Goal: Navigation & Orientation: Understand site structure

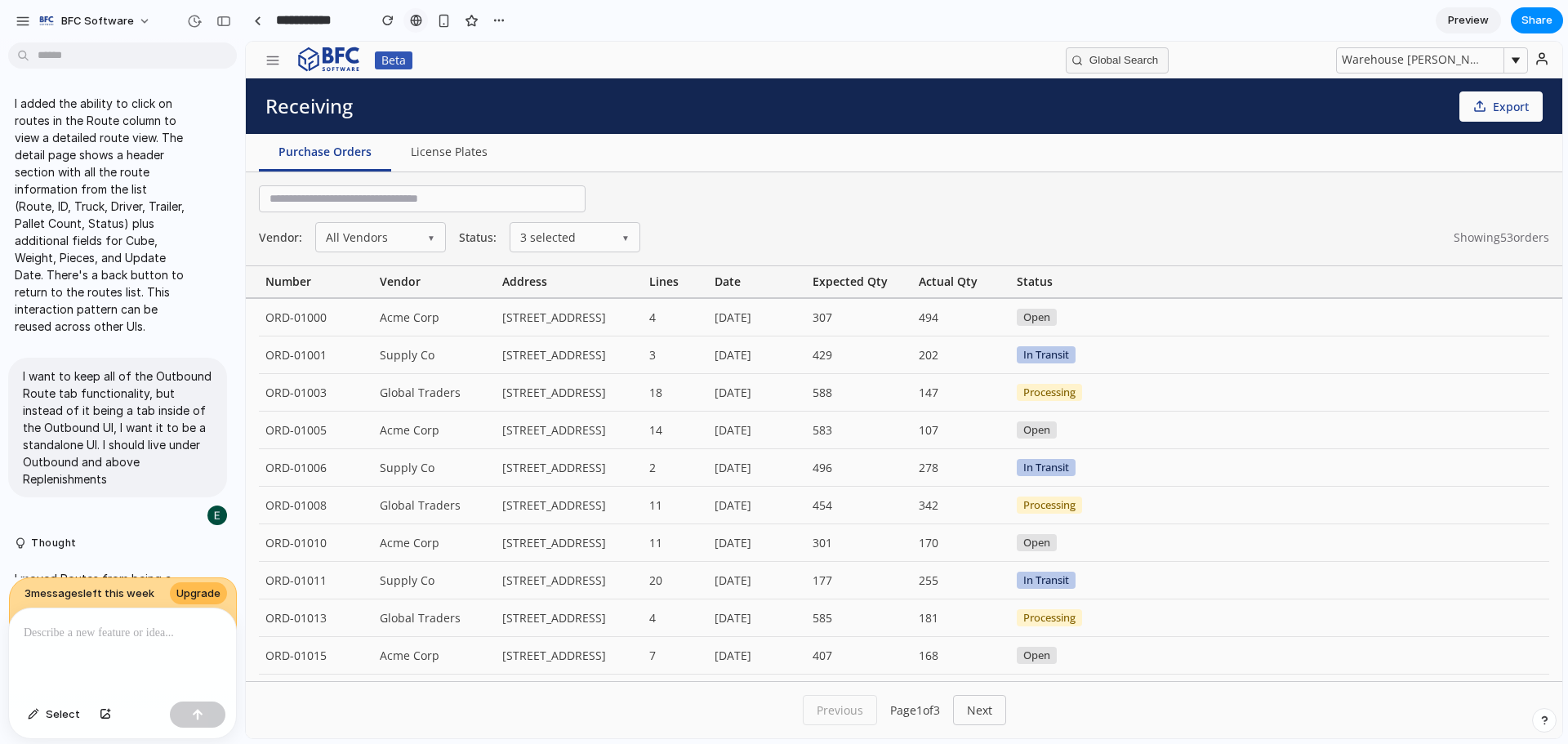
scroll to position [5527, 0]
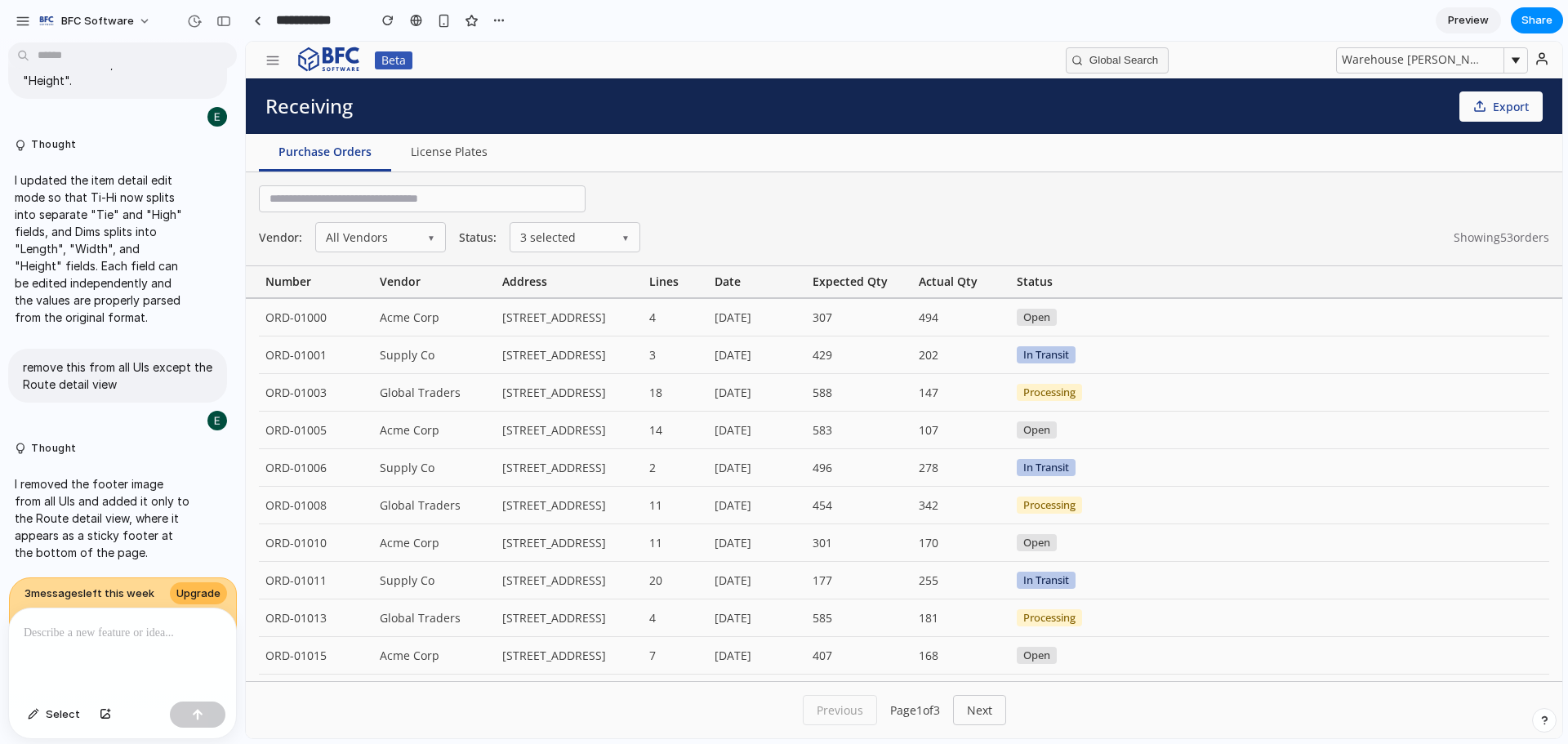
click at [1453, 20] on span "Preview" at bounding box center [1468, 20] width 41 height 17
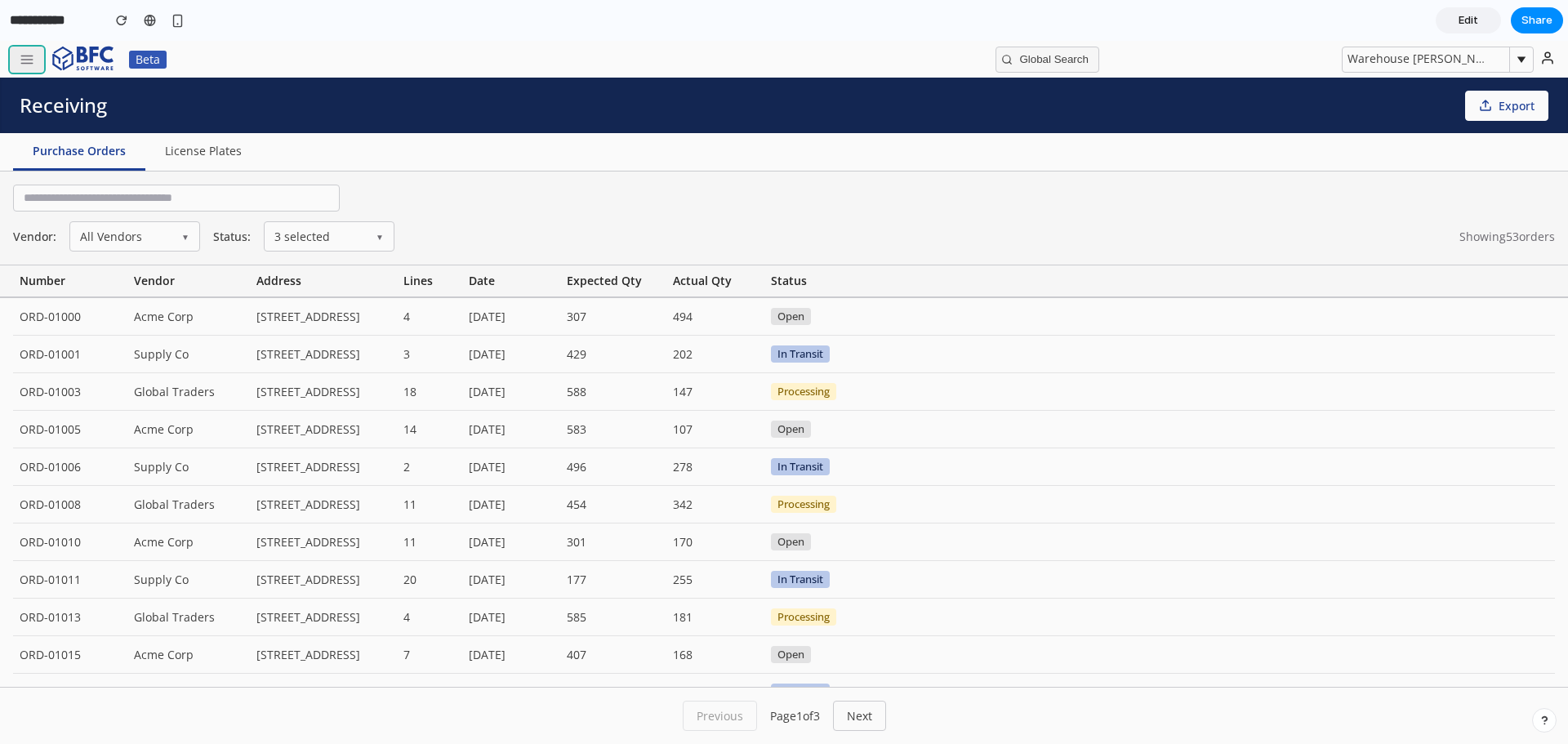
click at [30, 59] on line "button" at bounding box center [27, 59] width 12 height 0
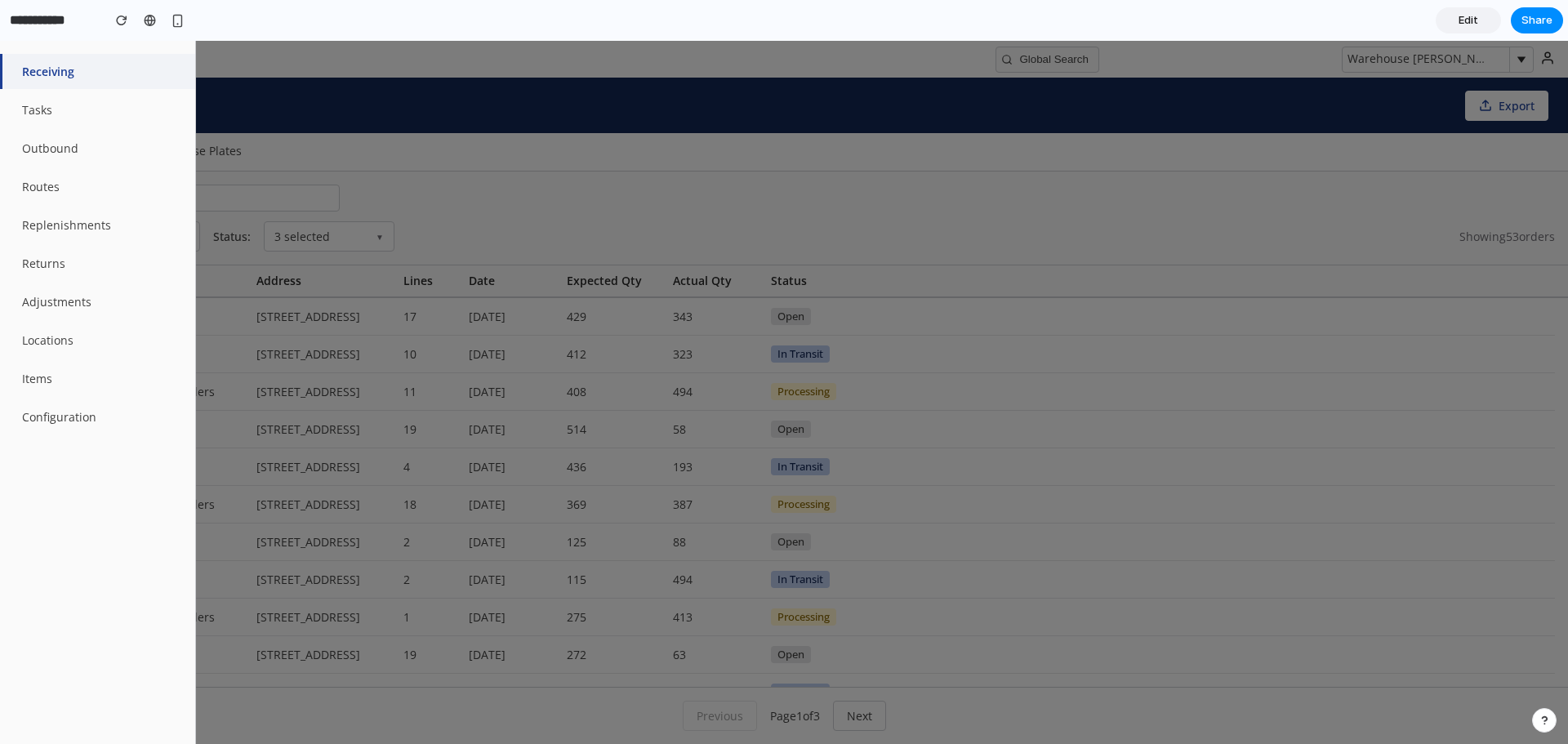
click at [545, 124] on div at bounding box center [784, 392] width 1568 height 703
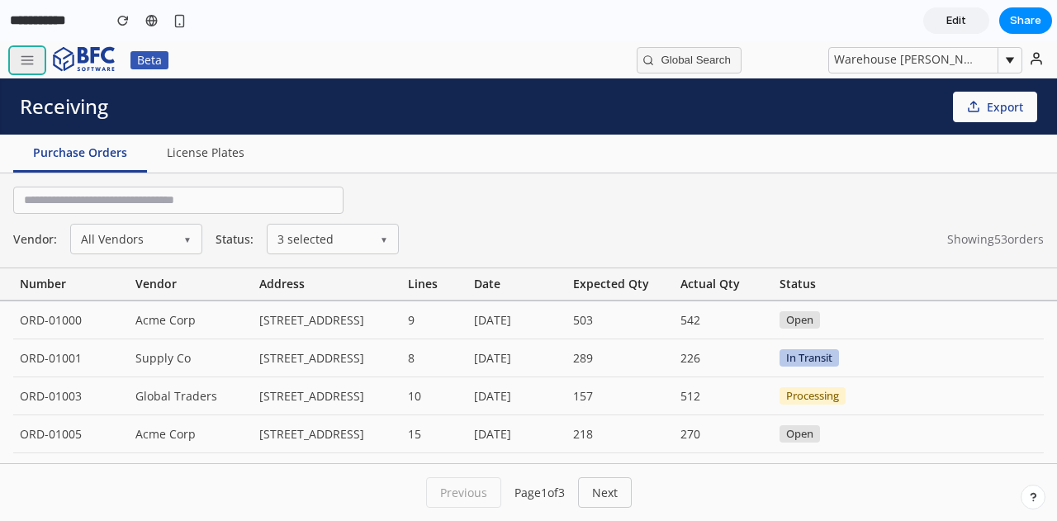
click at [35, 55] on button "button" at bounding box center [27, 60] width 35 height 26
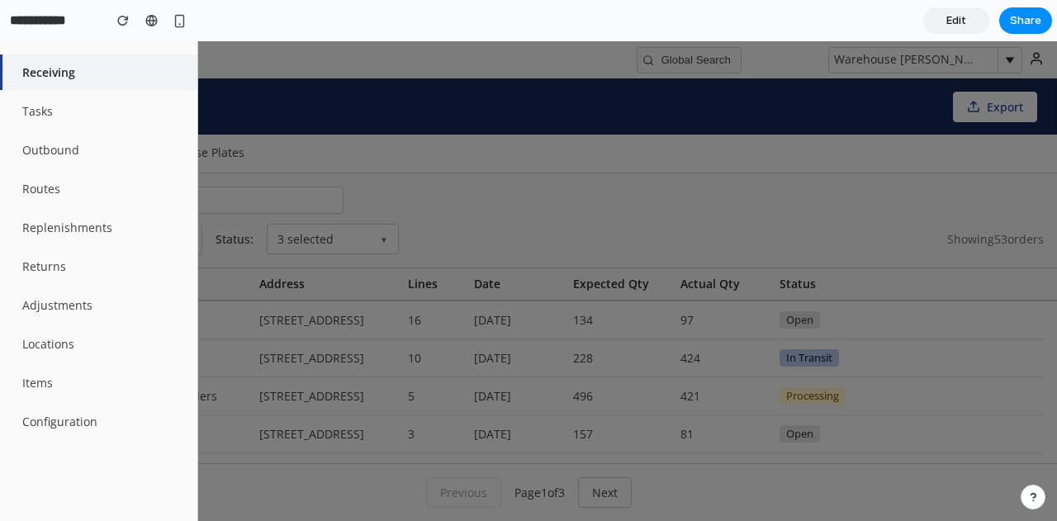
click at [97, 64] on button "Receiving" at bounding box center [98, 71] width 197 height 35
click at [502, 139] on div at bounding box center [528, 281] width 1057 height 480
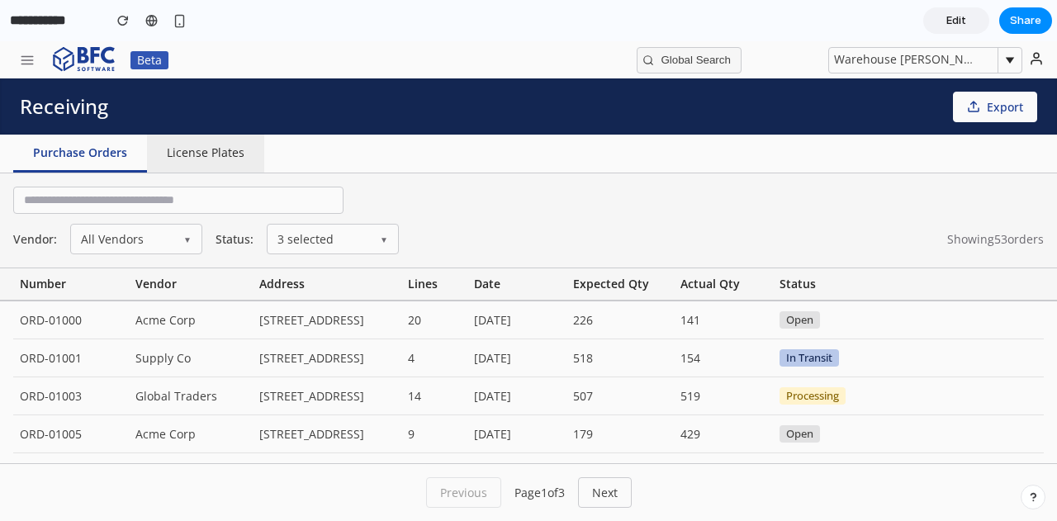
click at [215, 156] on button "License Plates" at bounding box center [205, 154] width 117 height 38
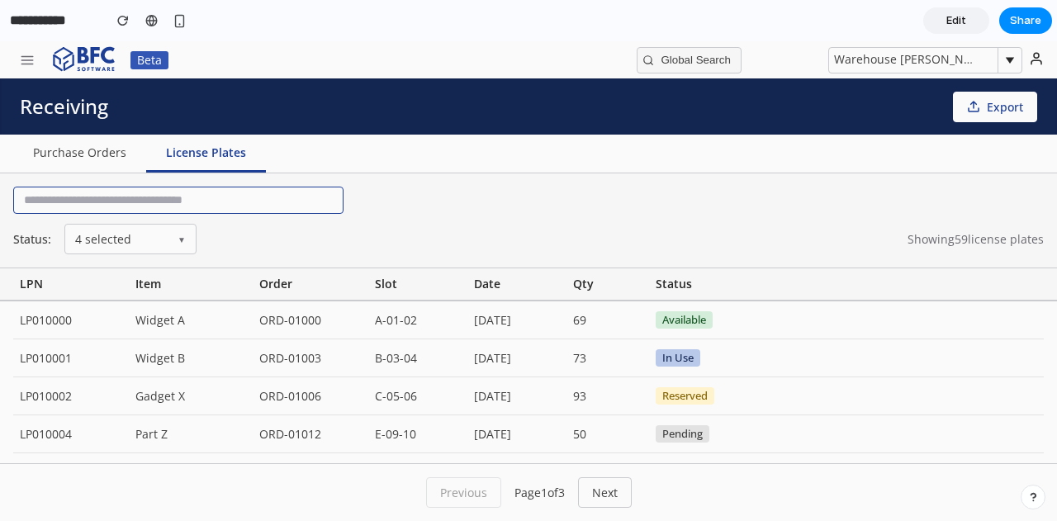
click at [188, 196] on input "text" at bounding box center [178, 200] width 330 height 27
type input "*"
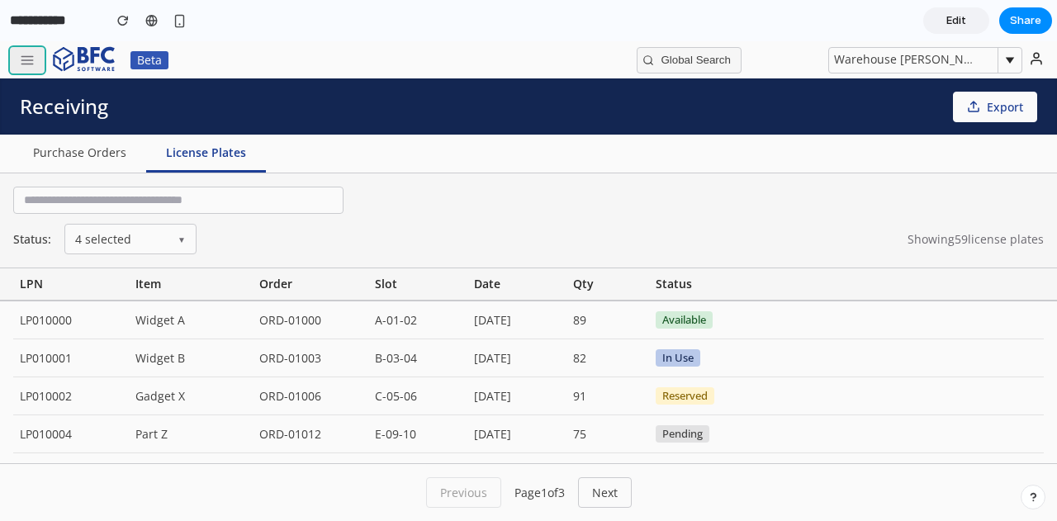
click at [23, 55] on icon "button" at bounding box center [27, 60] width 15 height 15
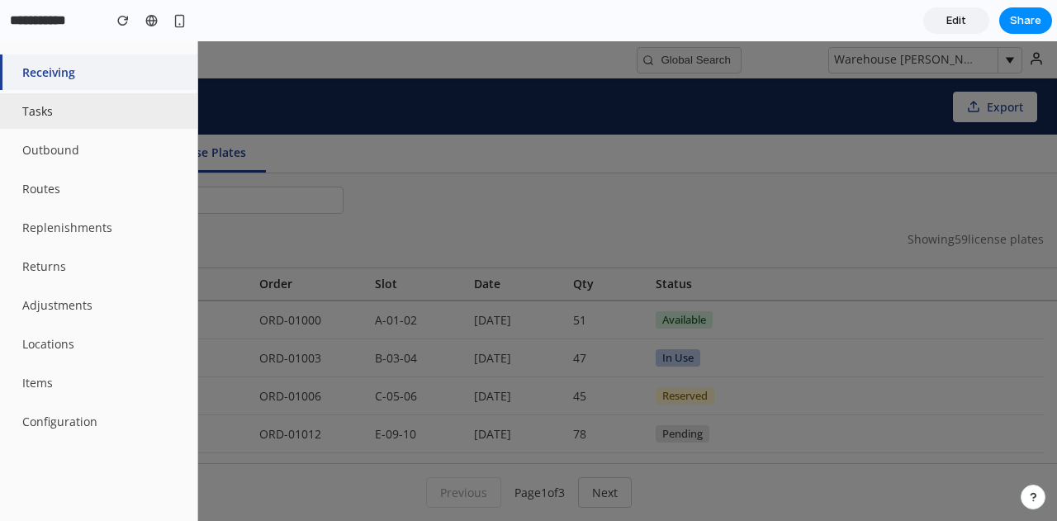
click at [61, 116] on button "Tasks" at bounding box center [98, 110] width 197 height 35
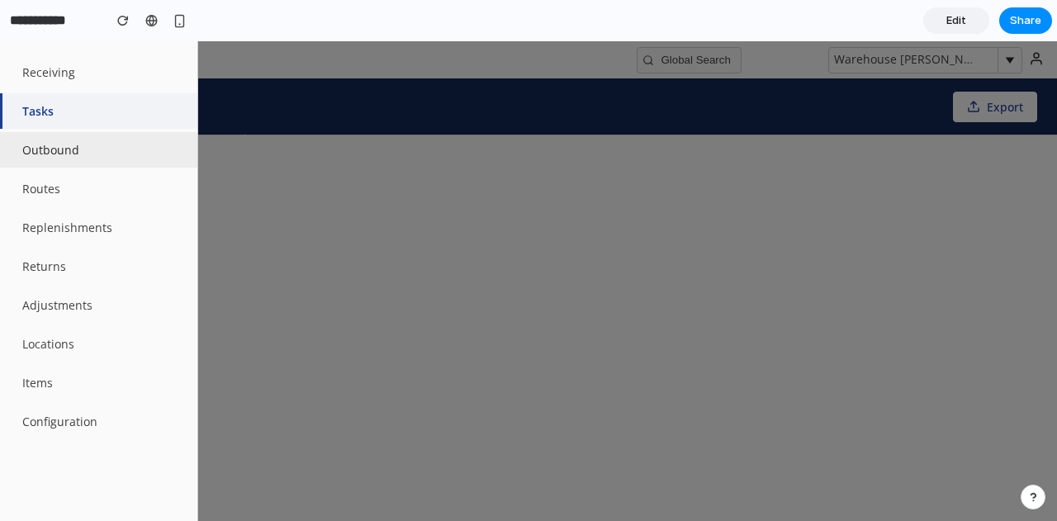
click at [60, 146] on button "Outbound" at bounding box center [98, 149] width 197 height 35
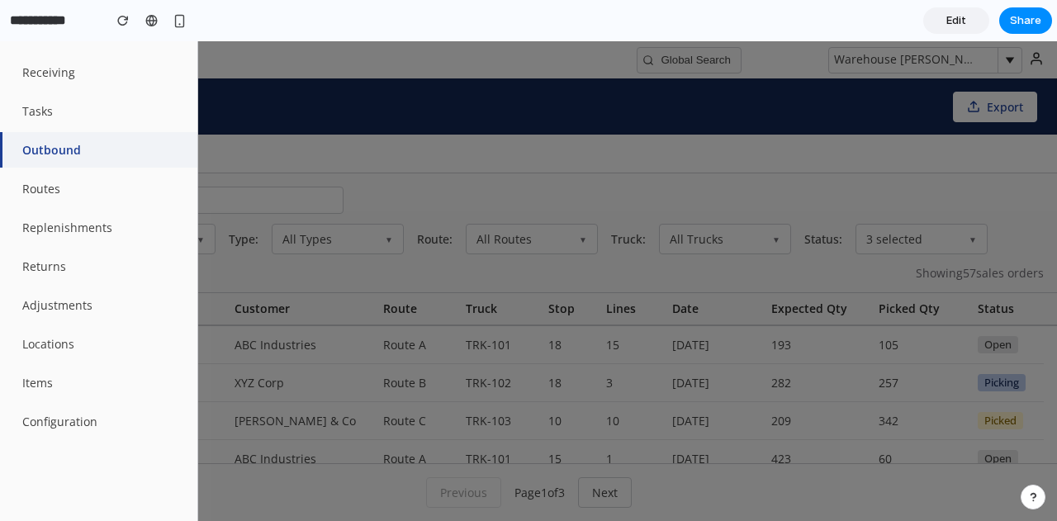
click at [558, 158] on div at bounding box center [528, 281] width 1057 height 480
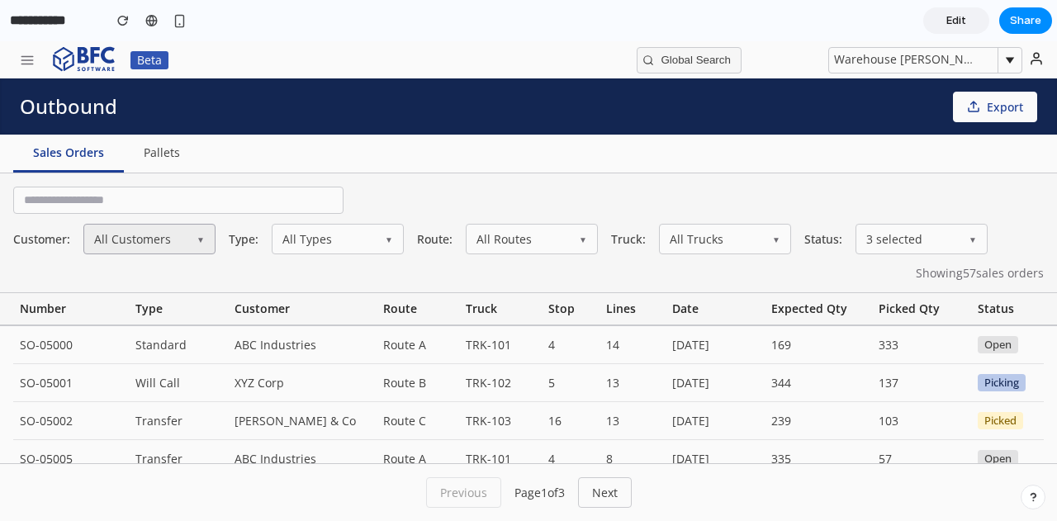
click at [156, 234] on button "All Customers ▼" at bounding box center [149, 239] width 132 height 31
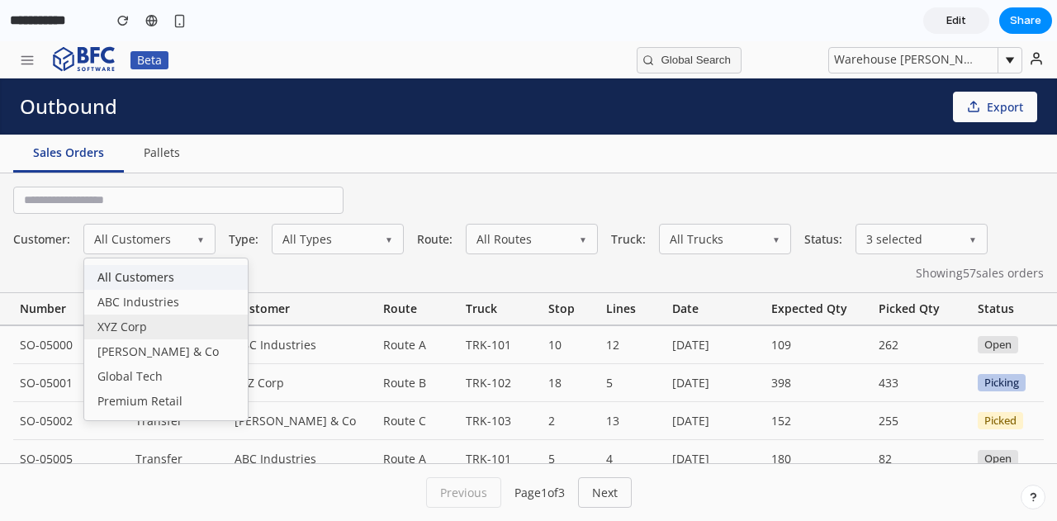
click at [139, 330] on div "XYZ Corp" at bounding box center [165, 326] width 163 height 25
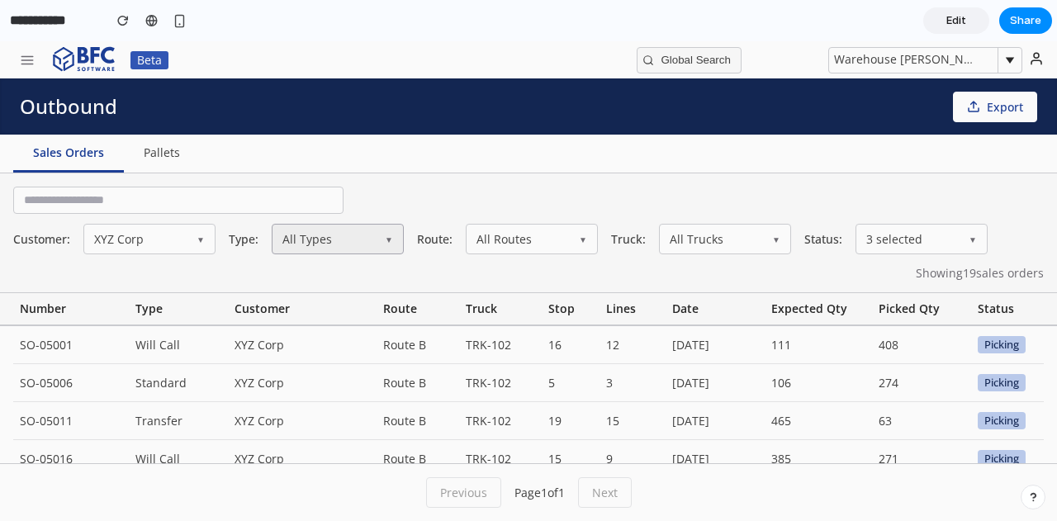
click at [316, 245] on button "All Types ▼" at bounding box center [338, 239] width 132 height 31
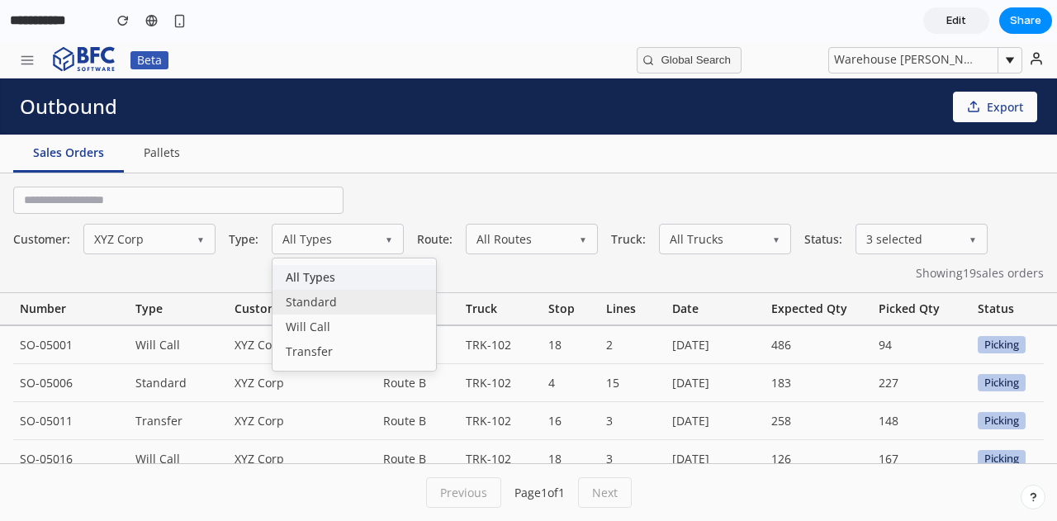
click at [313, 294] on div "Standard" at bounding box center [353, 302] width 163 height 25
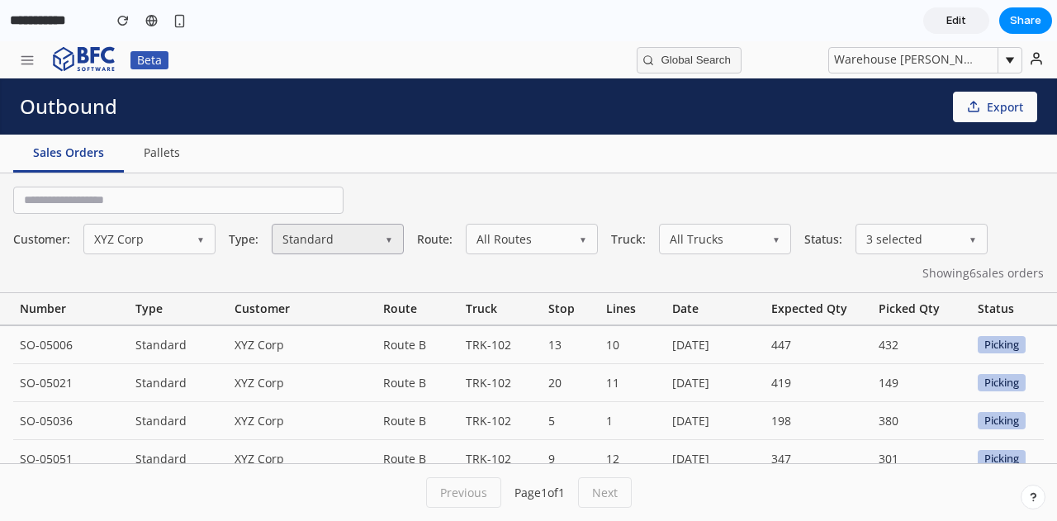
click at [338, 244] on button "Standard ▼" at bounding box center [338, 239] width 132 height 31
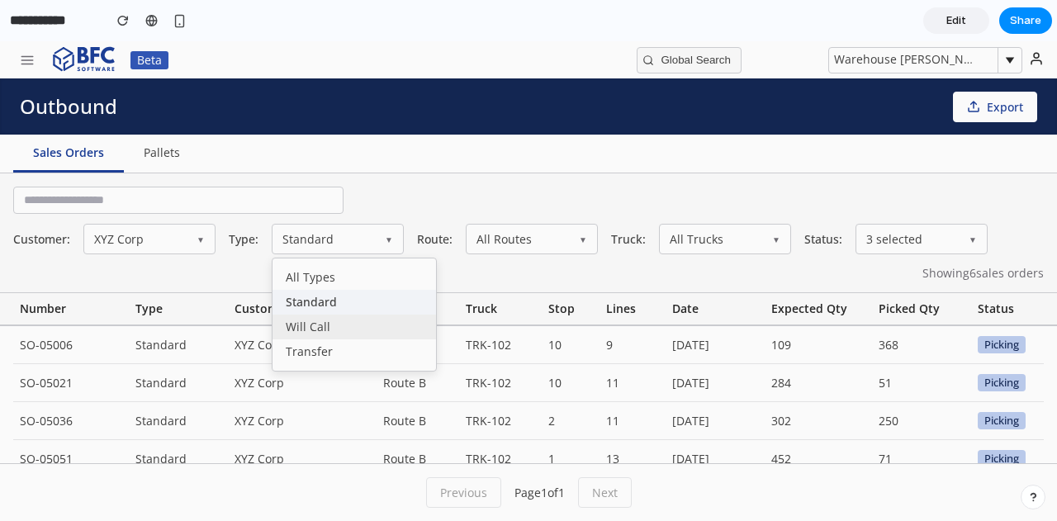
click at [330, 329] on div "Will Call" at bounding box center [353, 326] width 163 height 25
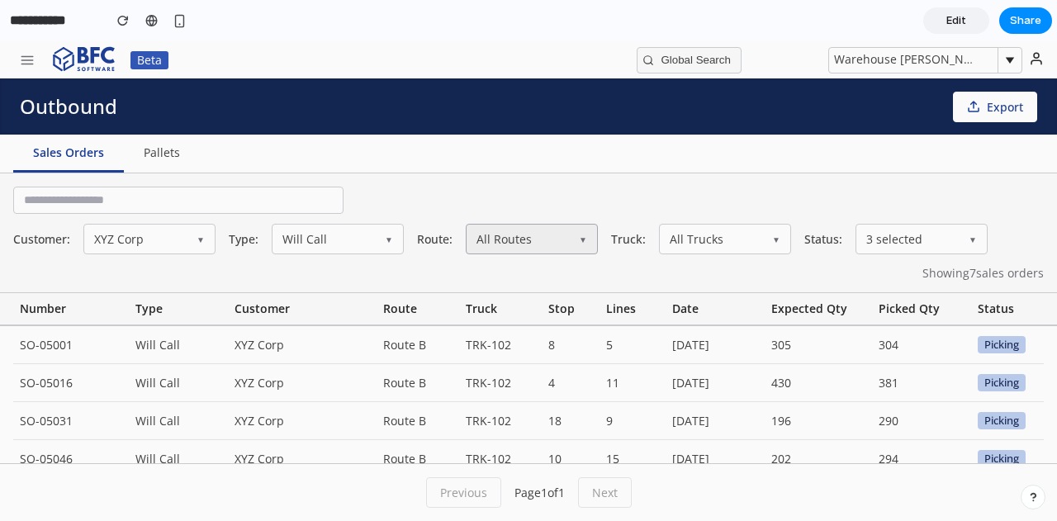
click at [551, 239] on button "All Routes ▼" at bounding box center [532, 239] width 132 height 31
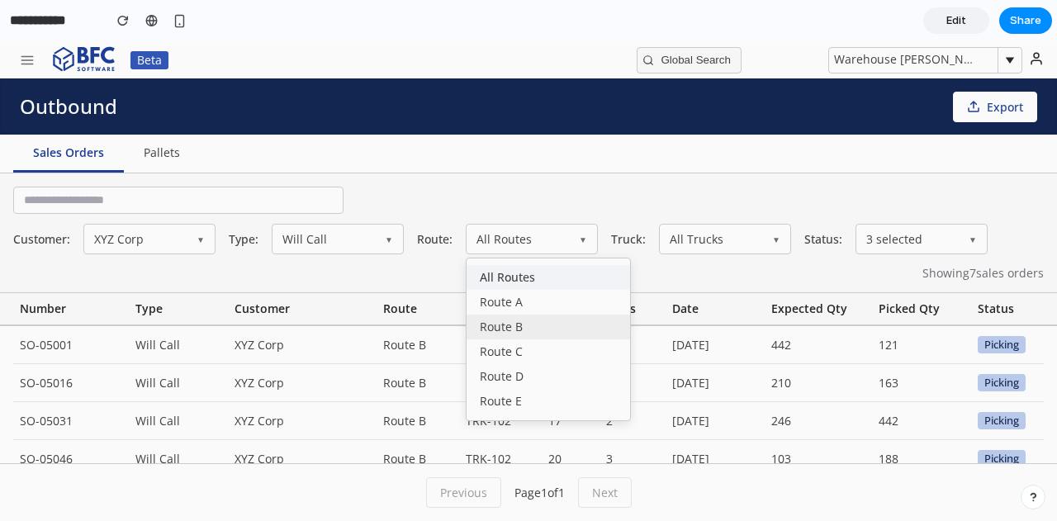
click at [533, 331] on div "Route B" at bounding box center [547, 326] width 163 height 25
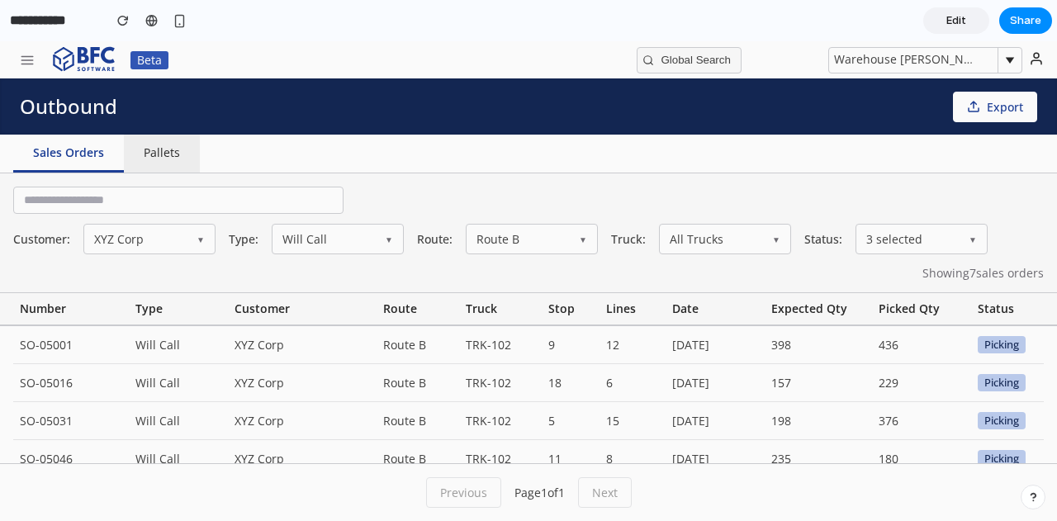
click at [157, 168] on button "Pallets" at bounding box center [162, 154] width 76 height 38
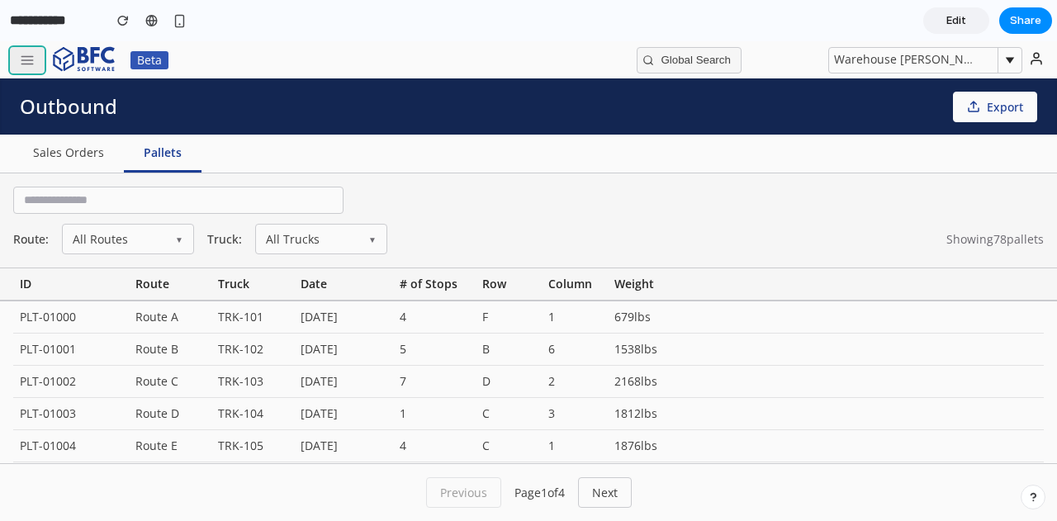
click at [23, 57] on icon "button" at bounding box center [27, 60] width 15 height 15
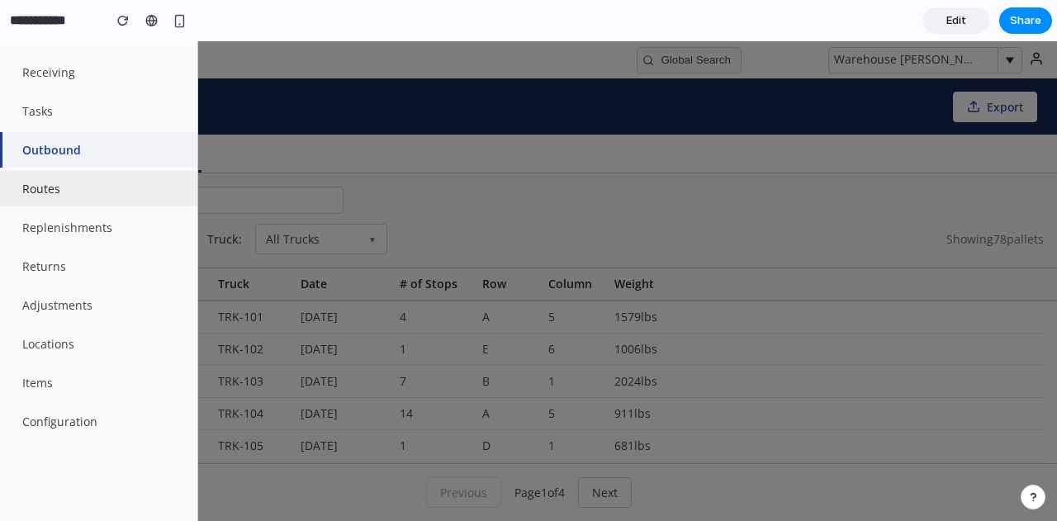
click at [56, 182] on button "Routes" at bounding box center [98, 188] width 197 height 35
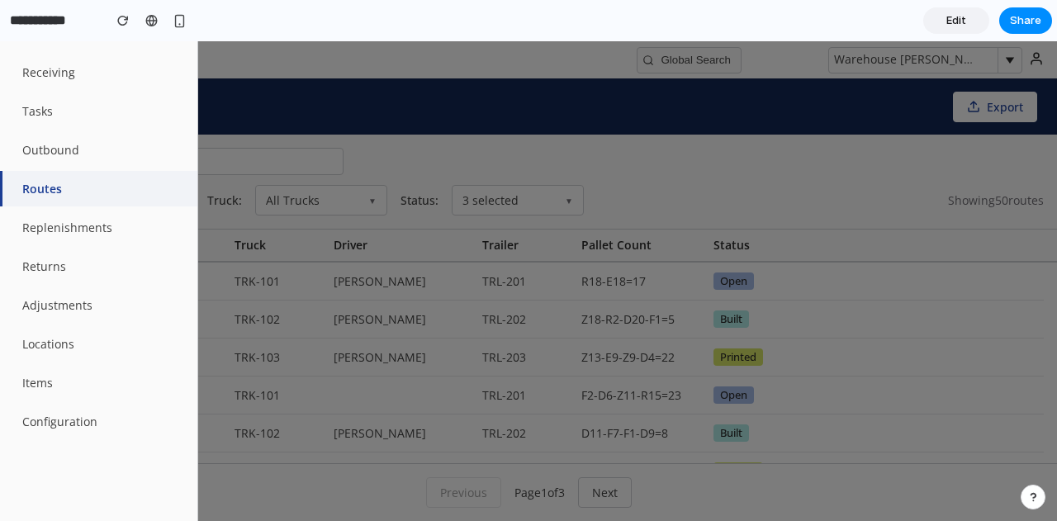
click at [728, 147] on div at bounding box center [528, 281] width 1057 height 480
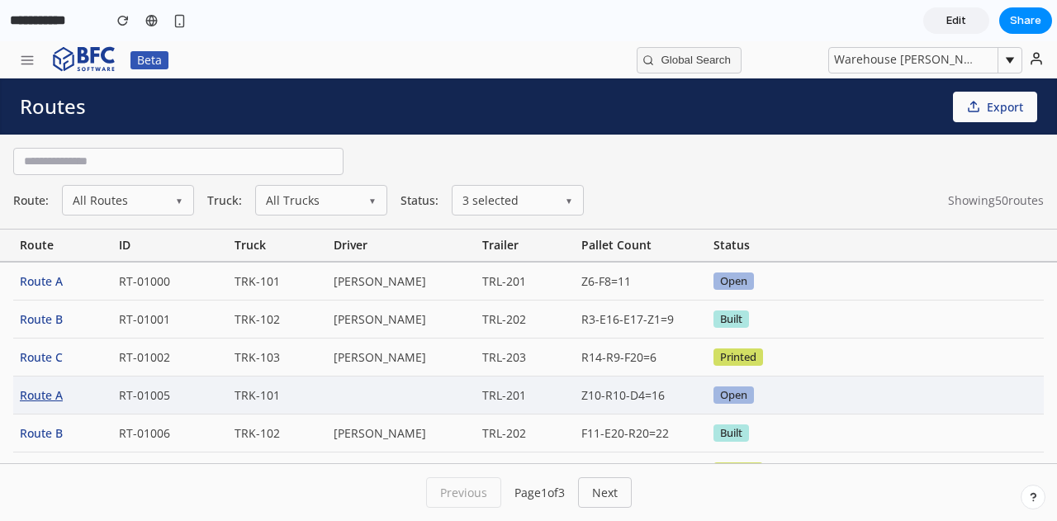
click at [57, 394] on div "Route A" at bounding box center [62, 394] width 99 height 37
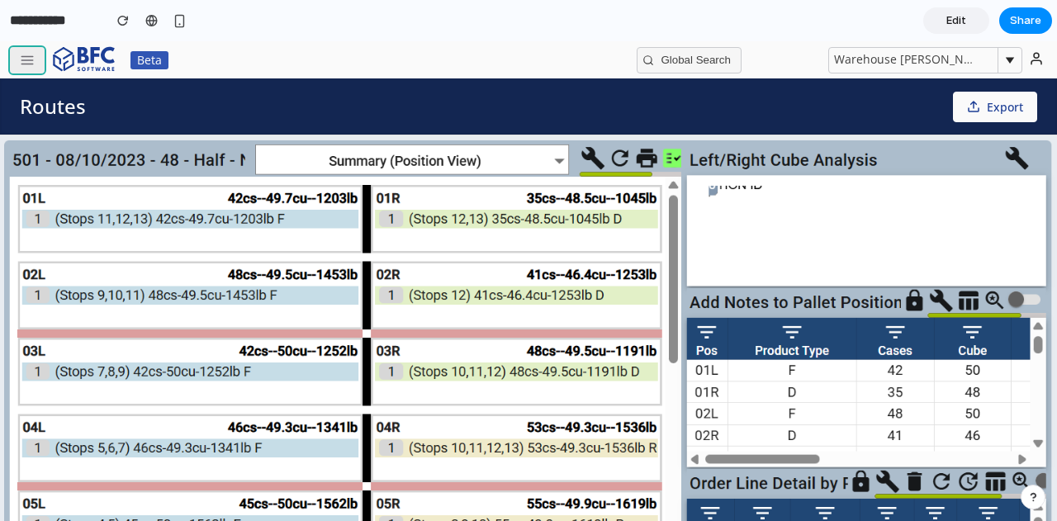
click at [22, 57] on icon "button" at bounding box center [27, 60] width 15 height 15
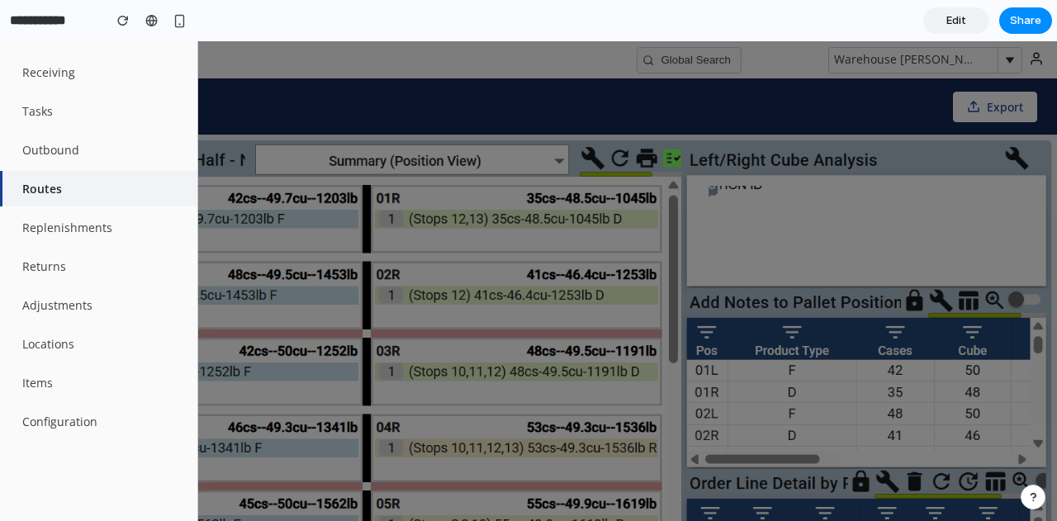
click at [68, 187] on button "Routes" at bounding box center [98, 188] width 197 height 35
click at [31, 179] on button "Routes" at bounding box center [98, 188] width 197 height 35
click at [81, 231] on button "Replenishments" at bounding box center [98, 227] width 197 height 35
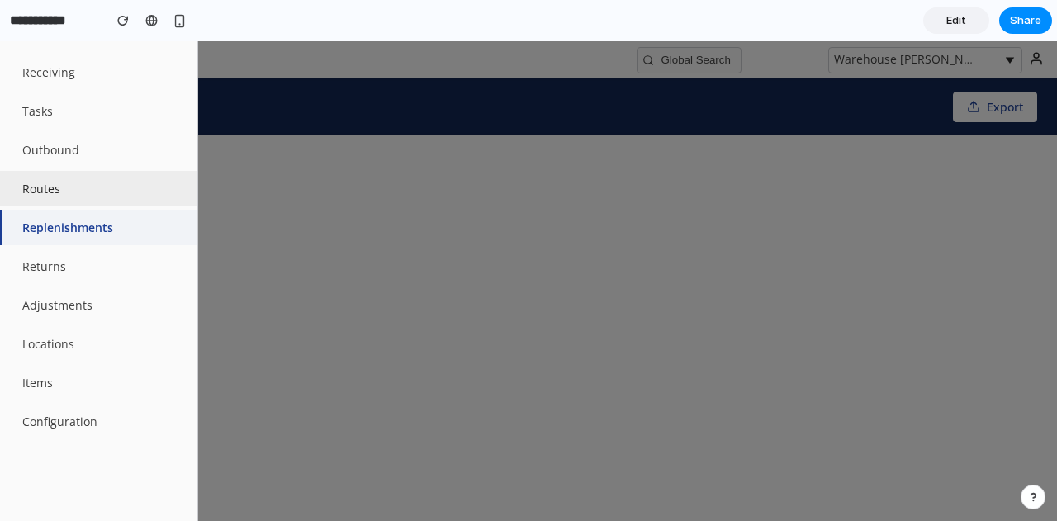
click at [64, 201] on button "Routes" at bounding box center [98, 188] width 197 height 35
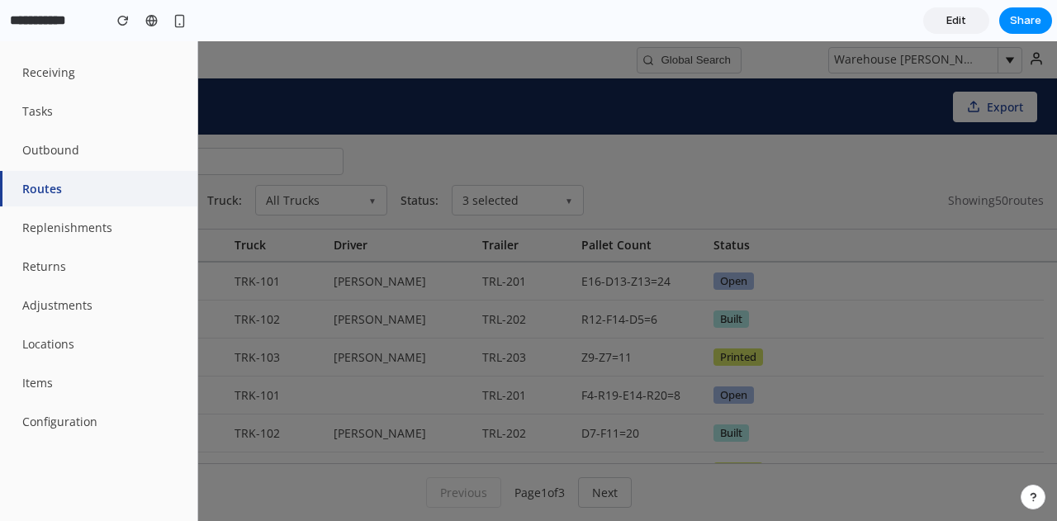
click at [314, 102] on div at bounding box center [528, 281] width 1057 height 480
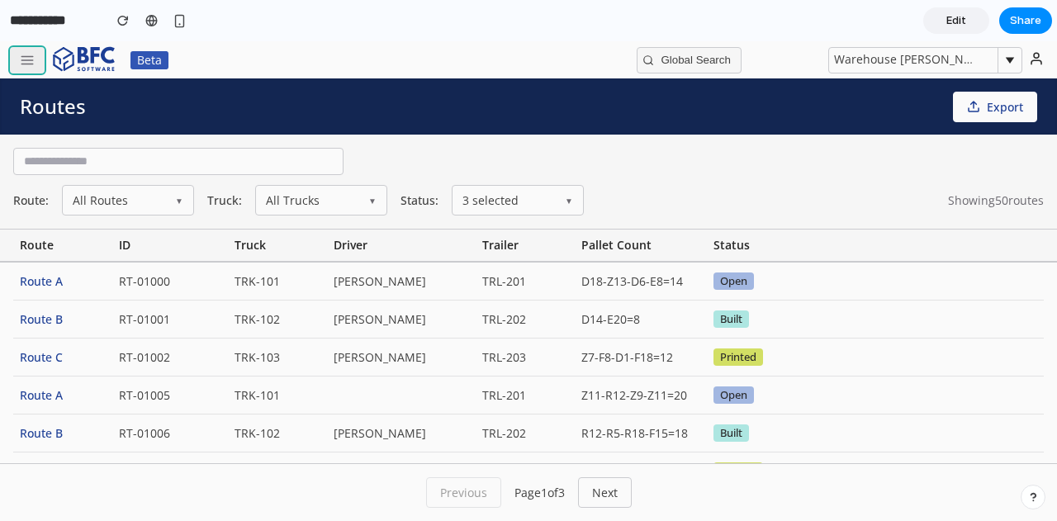
click at [18, 57] on button "button" at bounding box center [27, 60] width 35 height 26
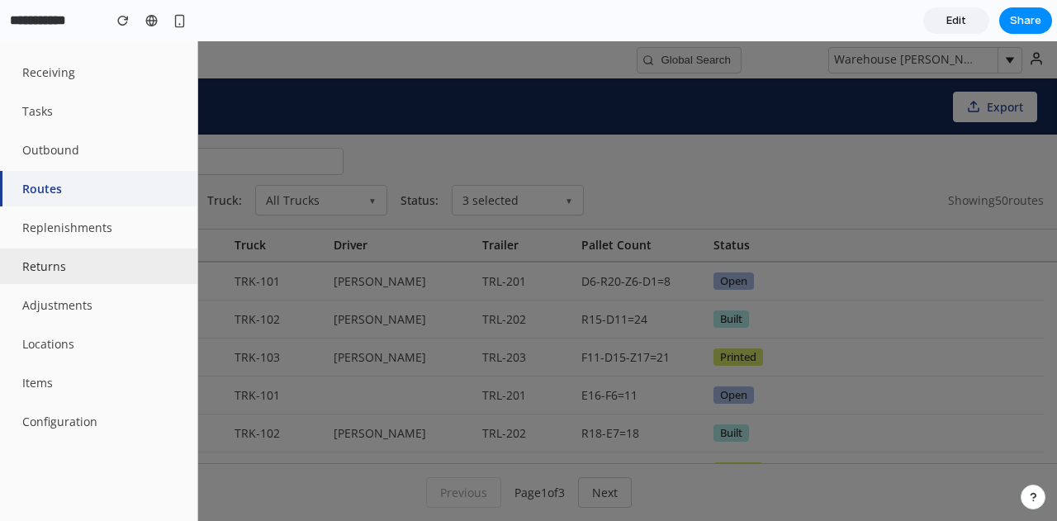
click at [41, 253] on button "Returns" at bounding box center [98, 265] width 197 height 35
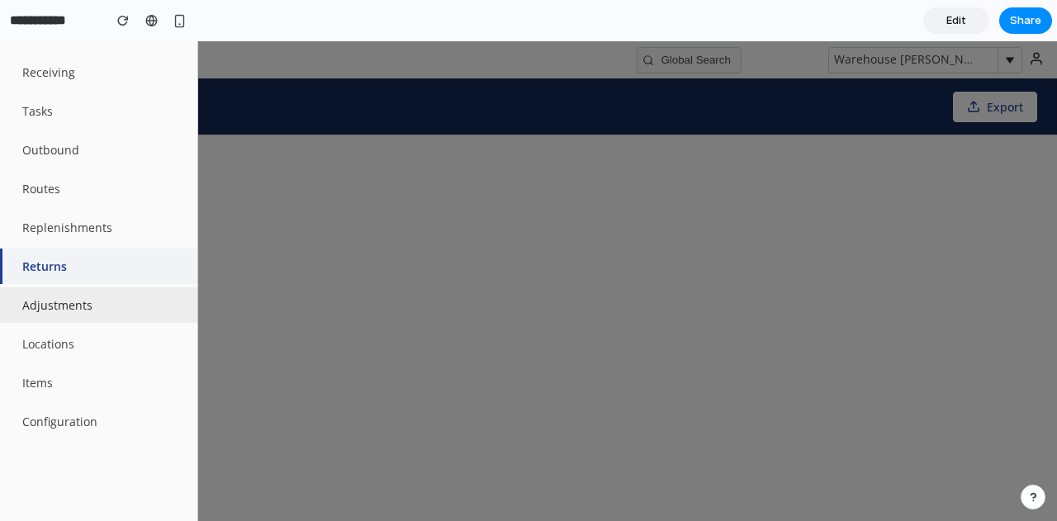
click at [45, 296] on button "Adjustments" at bounding box center [98, 304] width 197 height 35
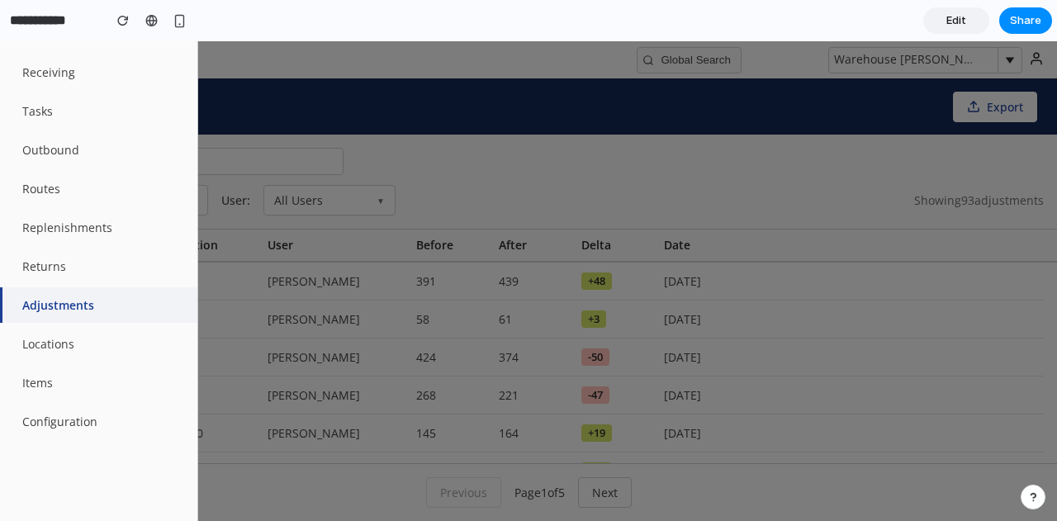
click at [613, 209] on div at bounding box center [528, 281] width 1057 height 480
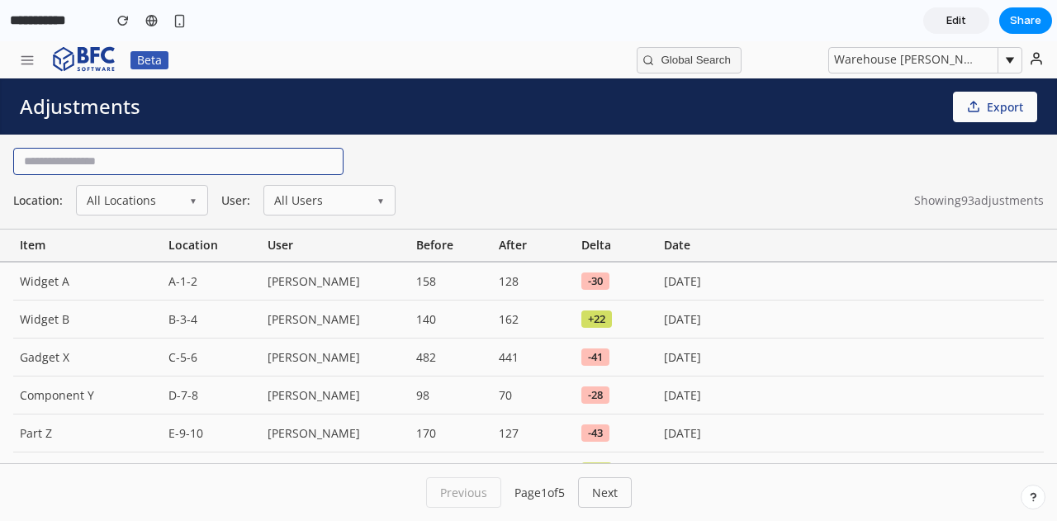
click at [228, 164] on input "text" at bounding box center [178, 161] width 330 height 27
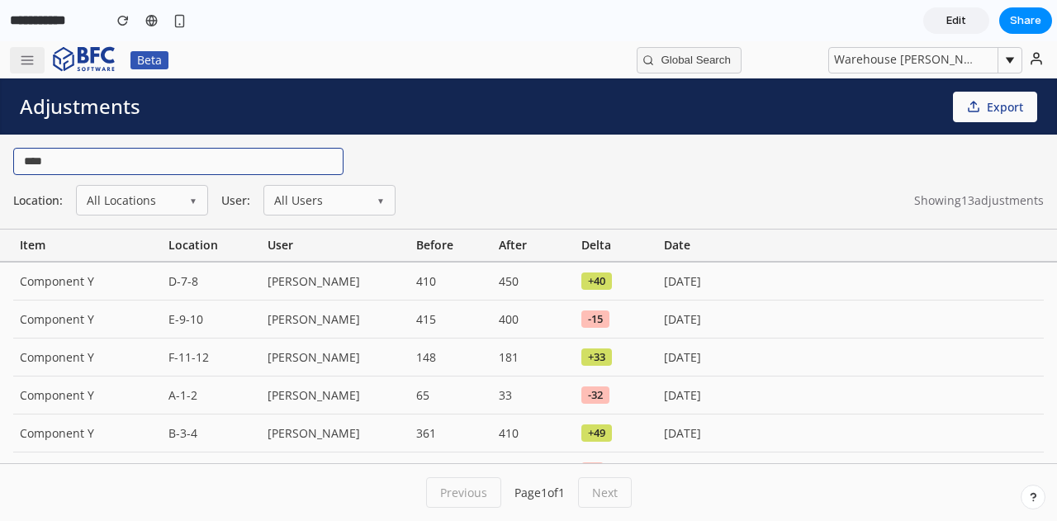
type input "****"
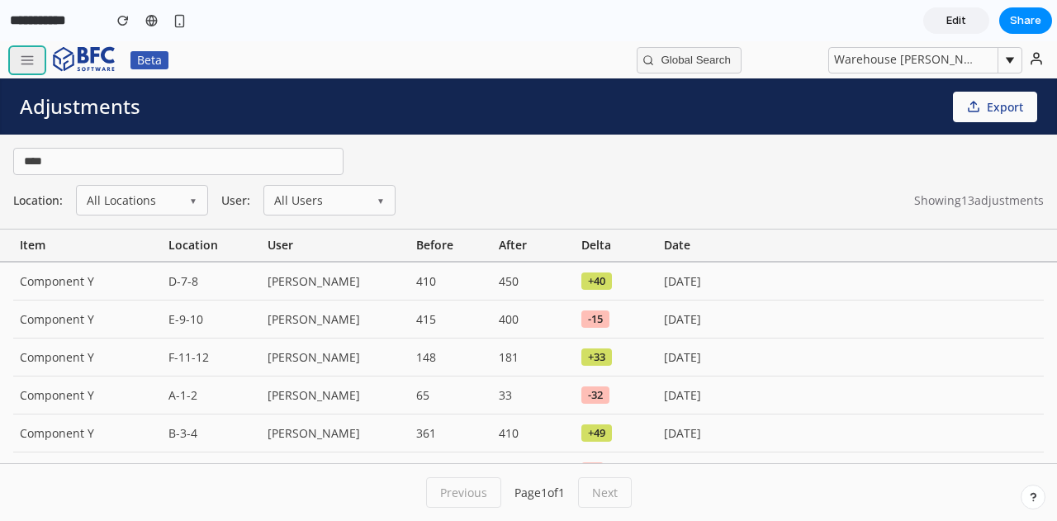
click at [32, 62] on icon "button" at bounding box center [27, 60] width 15 height 15
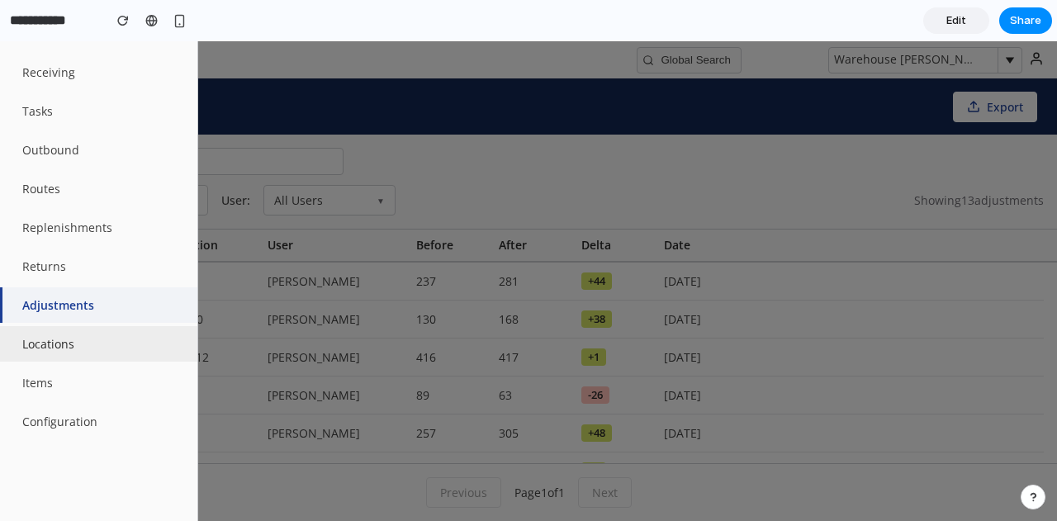
click at [73, 347] on button "Locations" at bounding box center [98, 343] width 197 height 35
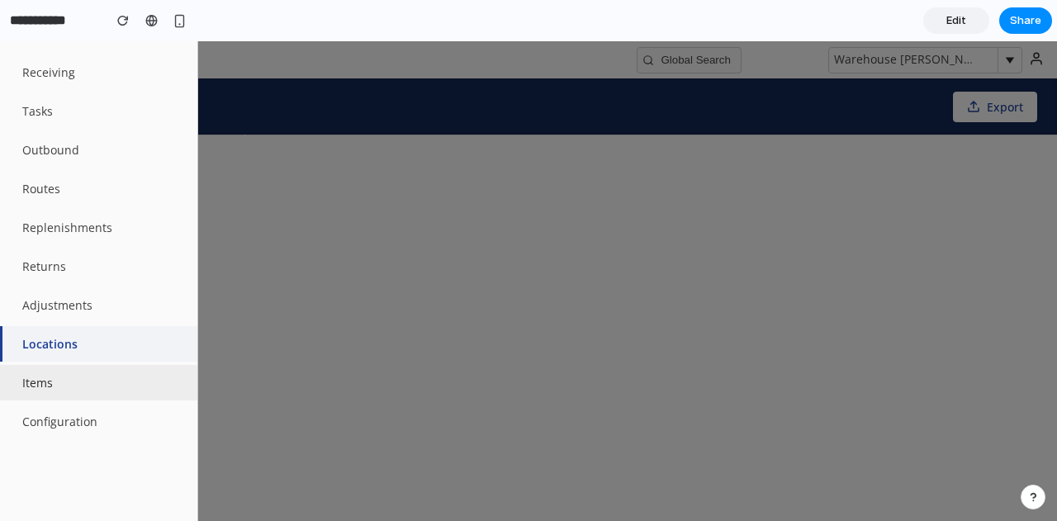
click at [92, 373] on button "Items" at bounding box center [98, 382] width 197 height 35
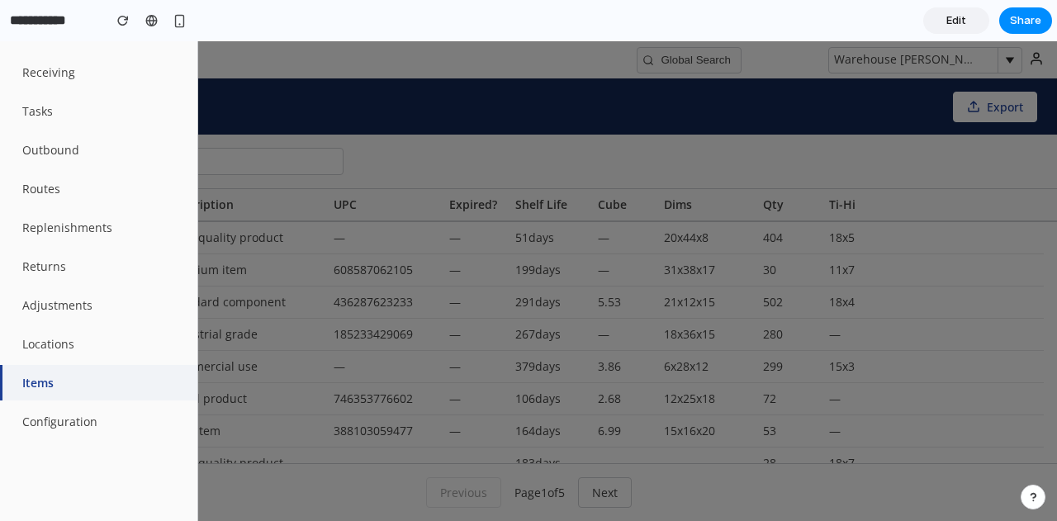
click at [457, 120] on div at bounding box center [528, 281] width 1057 height 480
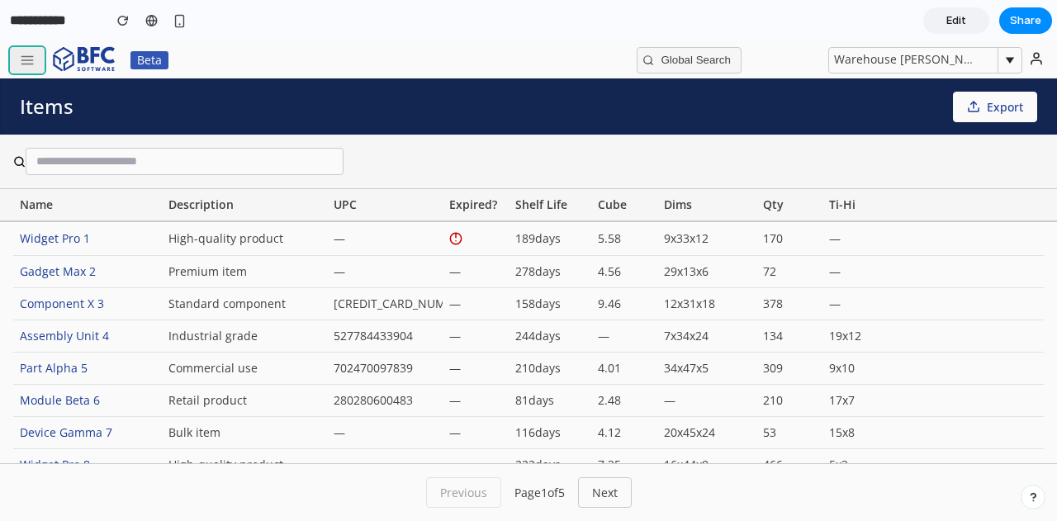
click at [38, 57] on button "button" at bounding box center [27, 60] width 35 height 26
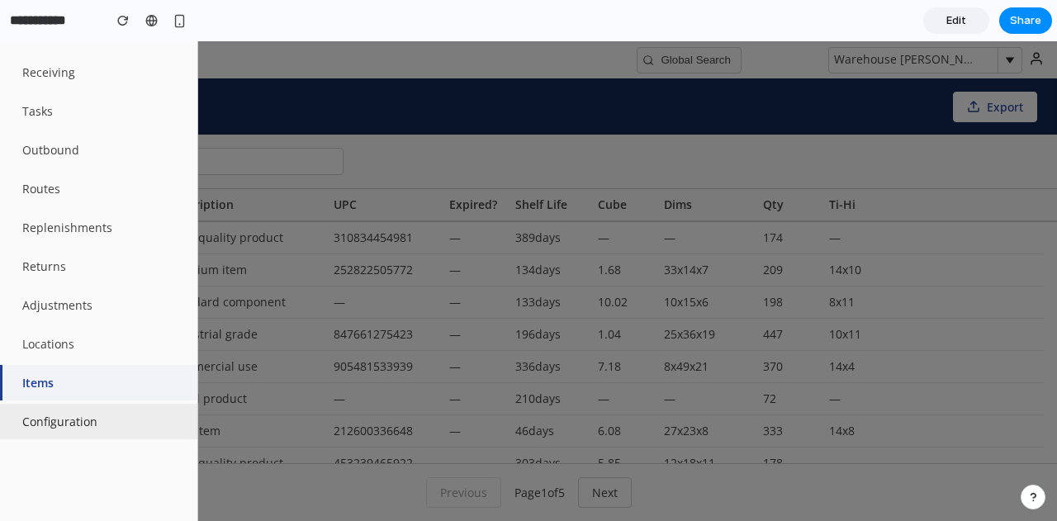
click at [102, 432] on button "Configuration" at bounding box center [98, 421] width 197 height 35
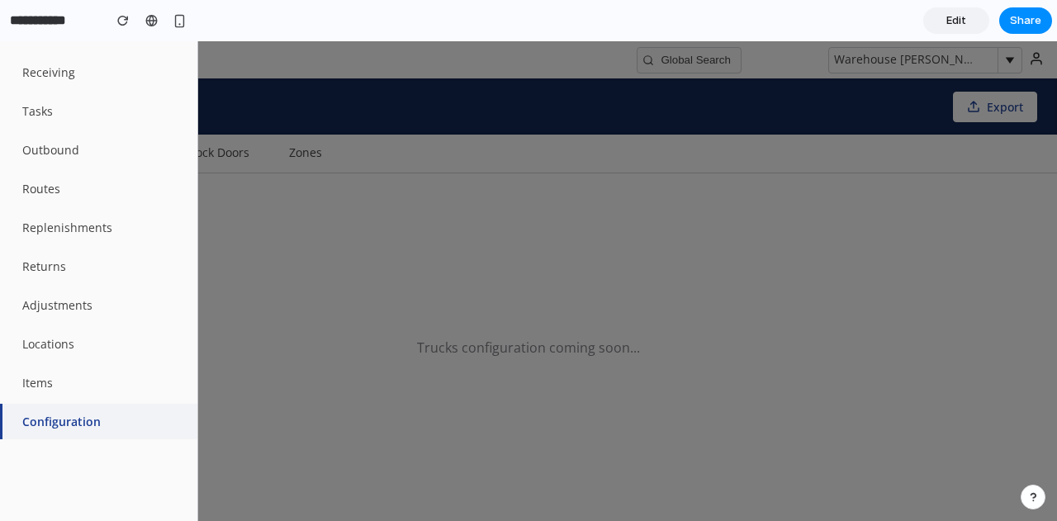
click at [517, 88] on div at bounding box center [528, 281] width 1057 height 480
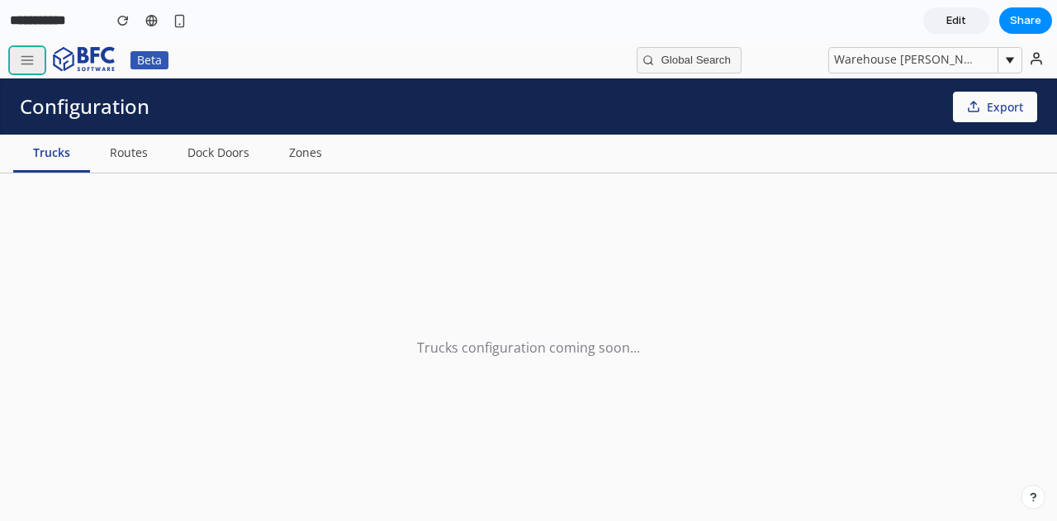
click at [35, 53] on button "button" at bounding box center [27, 60] width 35 height 26
